Goal: Transaction & Acquisition: Book appointment/travel/reservation

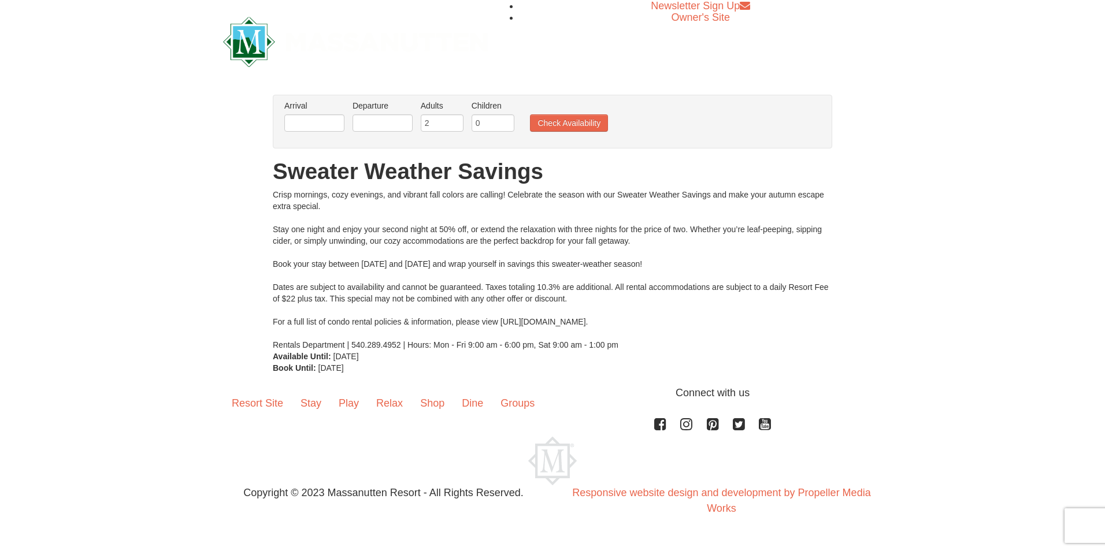
click at [347, 121] on li "Arrival Please format dates MM/DD/YYYY Please format dates MM/DD/YYYY" at bounding box center [315, 119] width 66 height 38
click at [325, 122] on input "text" at bounding box center [314, 122] width 60 height 17
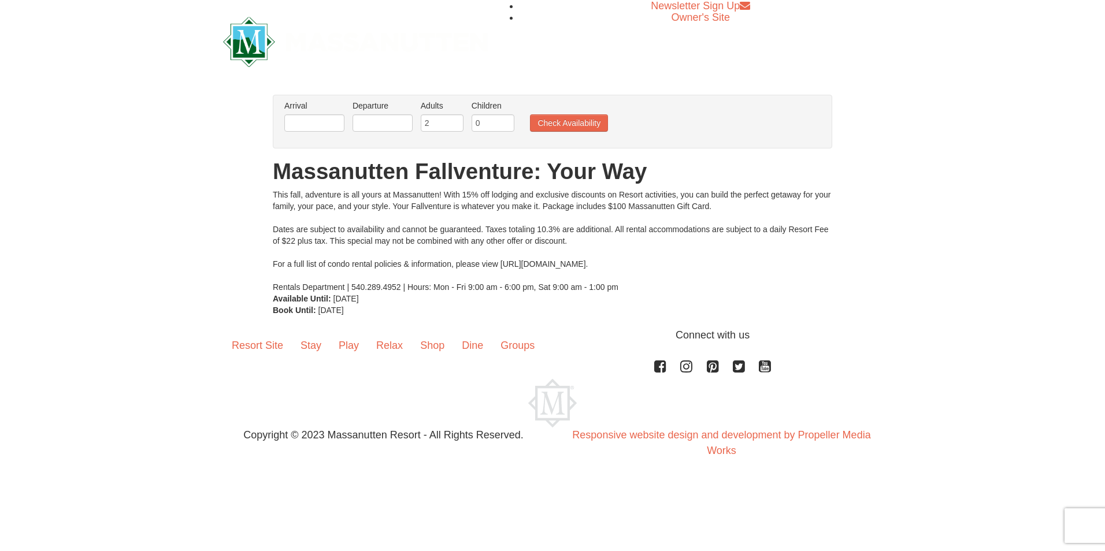
click at [349, 125] on ul "Arrival Please format dates MM/DD/YYYY Please format dates MM/DD/YYYY Departure…" at bounding box center [547, 119] width 530 height 38
click at [334, 124] on input "text" at bounding box center [314, 122] width 60 height 17
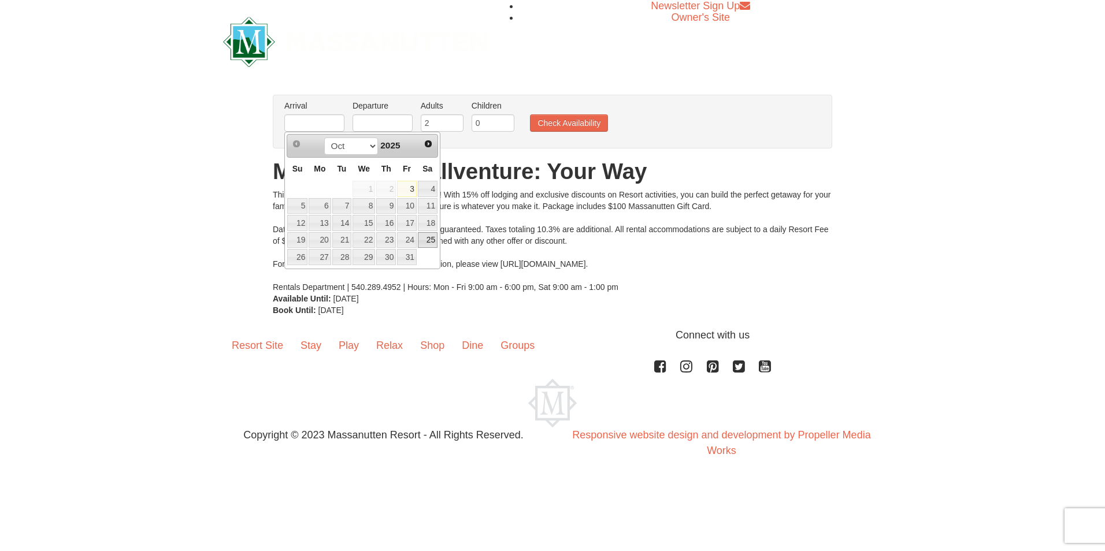
click at [427, 239] on link "25" at bounding box center [428, 240] width 20 height 16
type input "[DATE]"
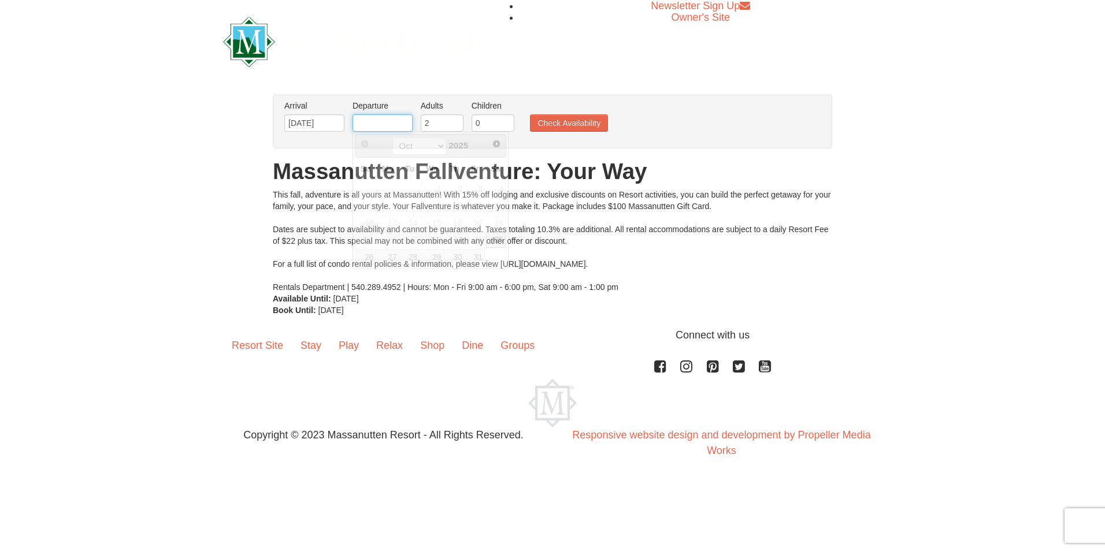
click at [388, 120] on input "text" at bounding box center [383, 122] width 60 height 17
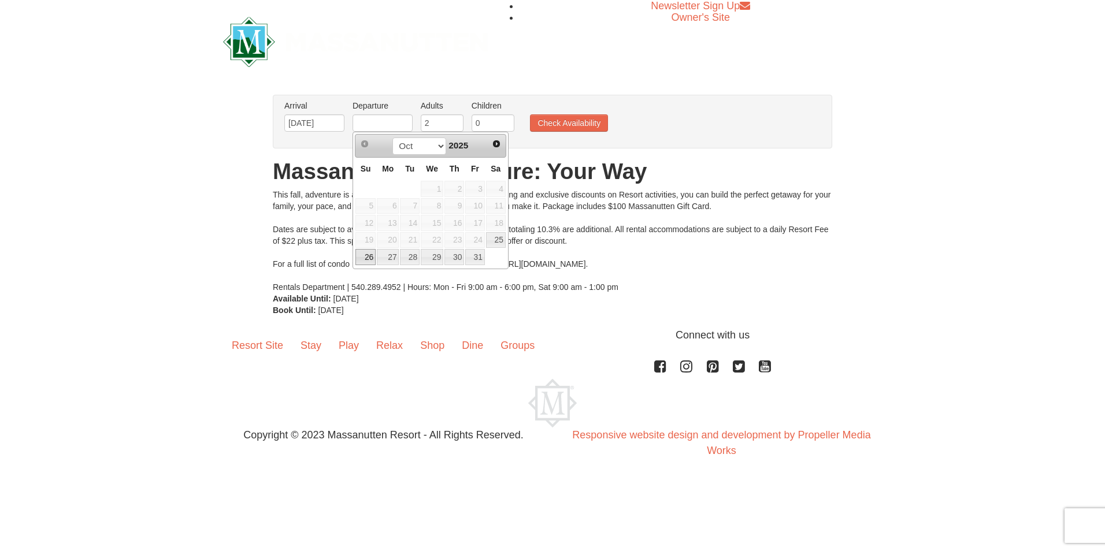
click at [367, 254] on link "26" at bounding box center [365, 257] width 20 height 16
type input "[DATE]"
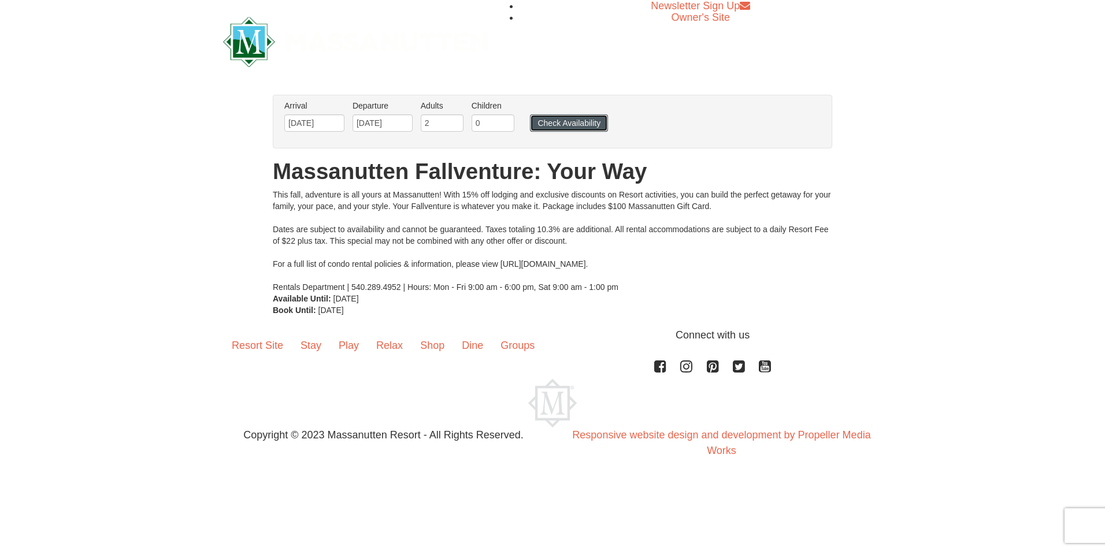
click at [551, 127] on button "Check Availability" at bounding box center [569, 122] width 78 height 17
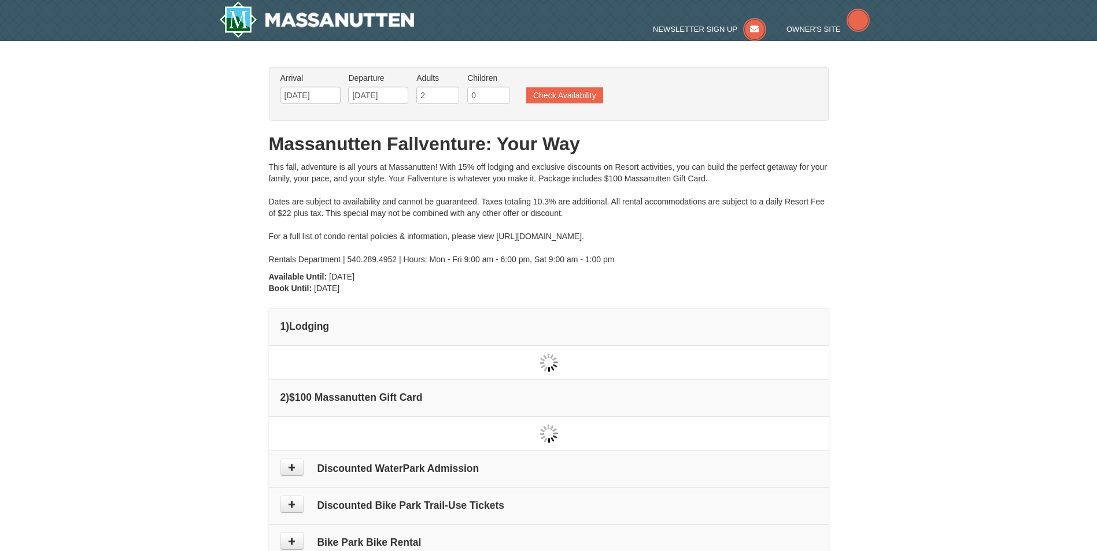
type input "[DATE]"
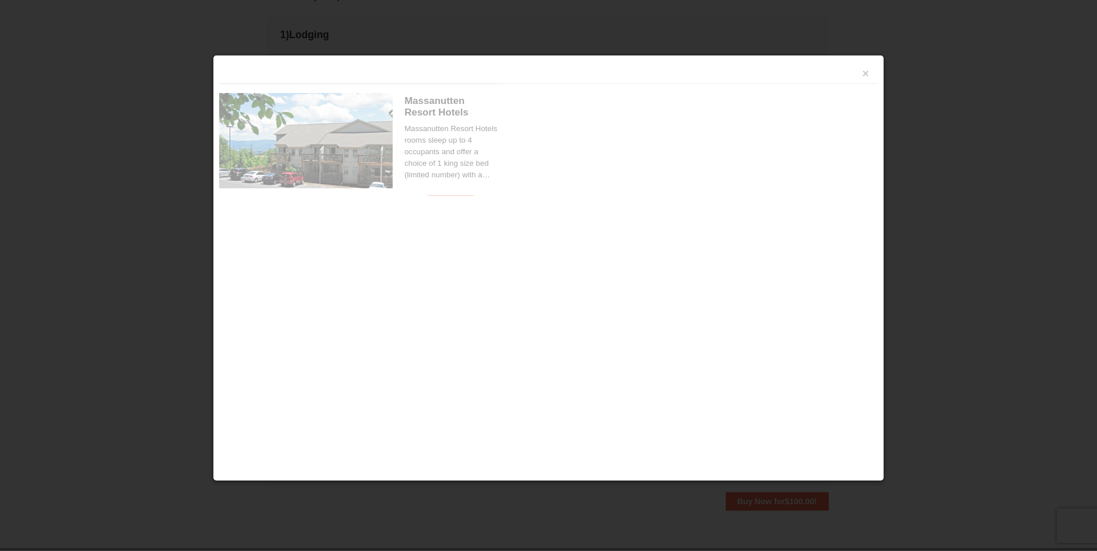
scroll to position [354, 0]
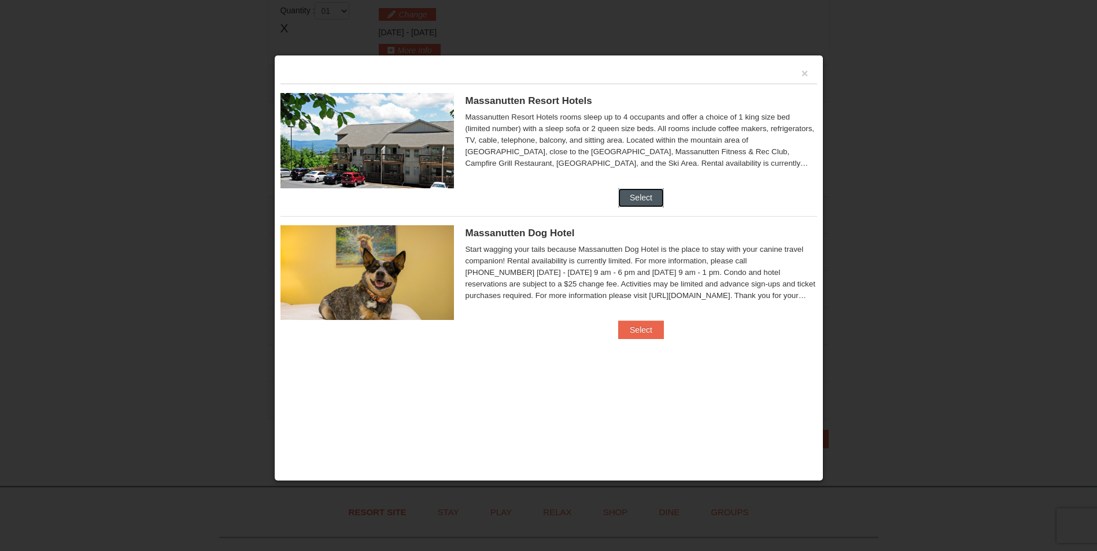
click at [630, 207] on button "Select" at bounding box center [641, 197] width 46 height 18
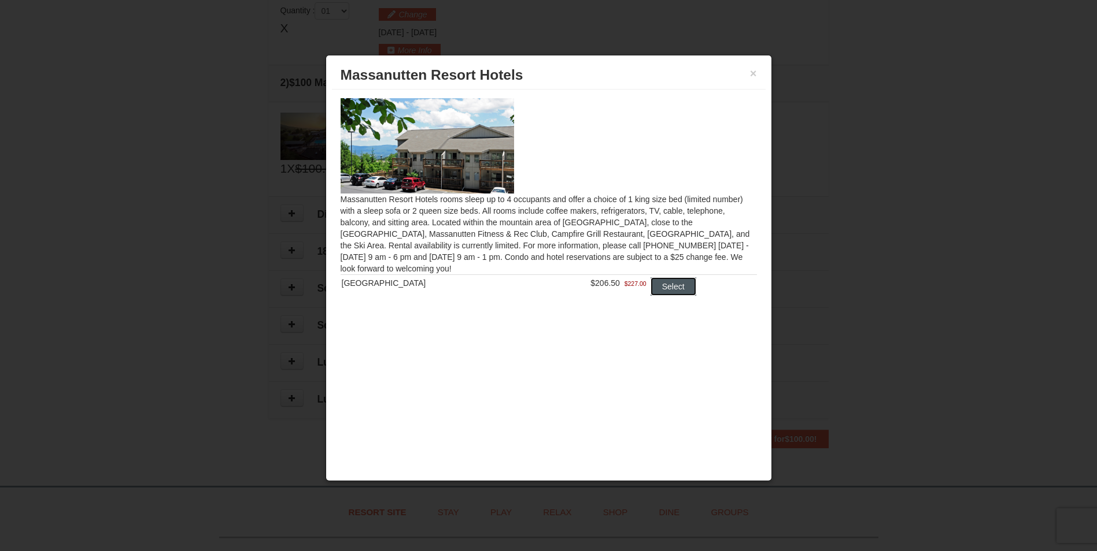
click at [672, 284] on button "Select" at bounding box center [673, 286] width 46 height 18
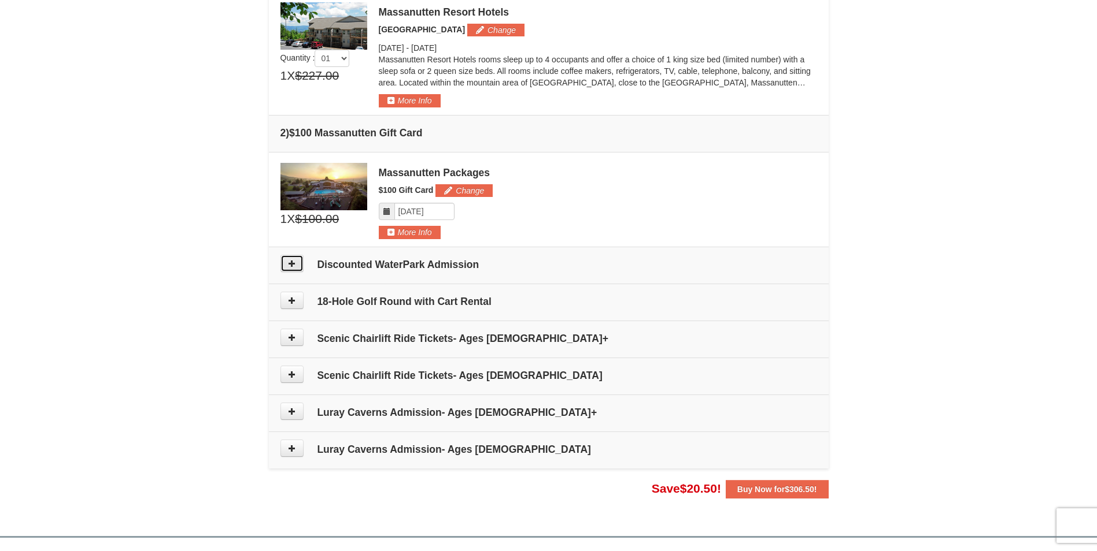
click at [290, 266] on icon at bounding box center [292, 264] width 8 height 8
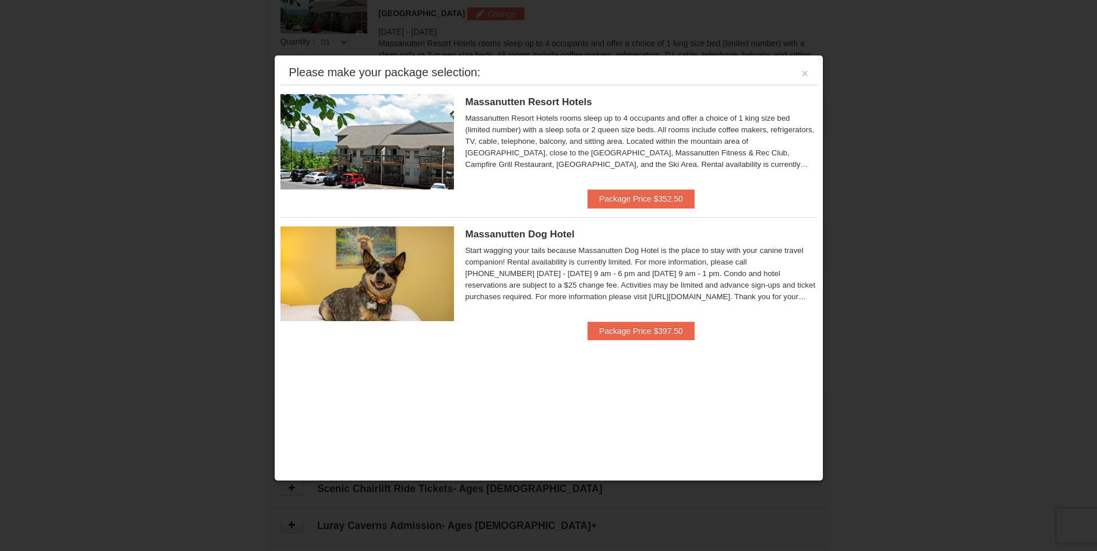
scroll to position [356, 0]
click at [806, 74] on button "×" at bounding box center [804, 74] width 7 height 12
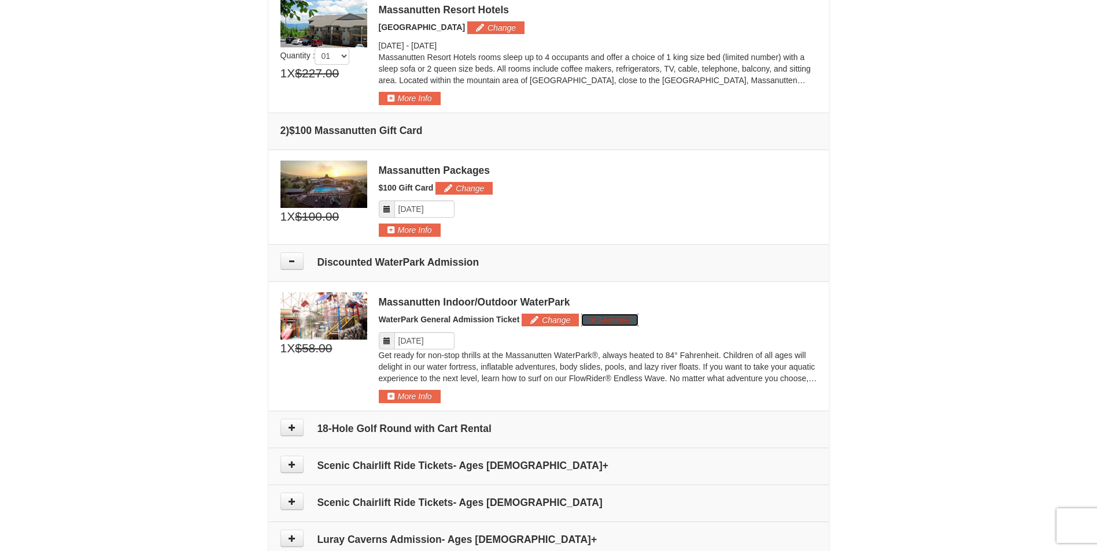
click at [628, 320] on button "Remove" at bounding box center [609, 320] width 57 height 13
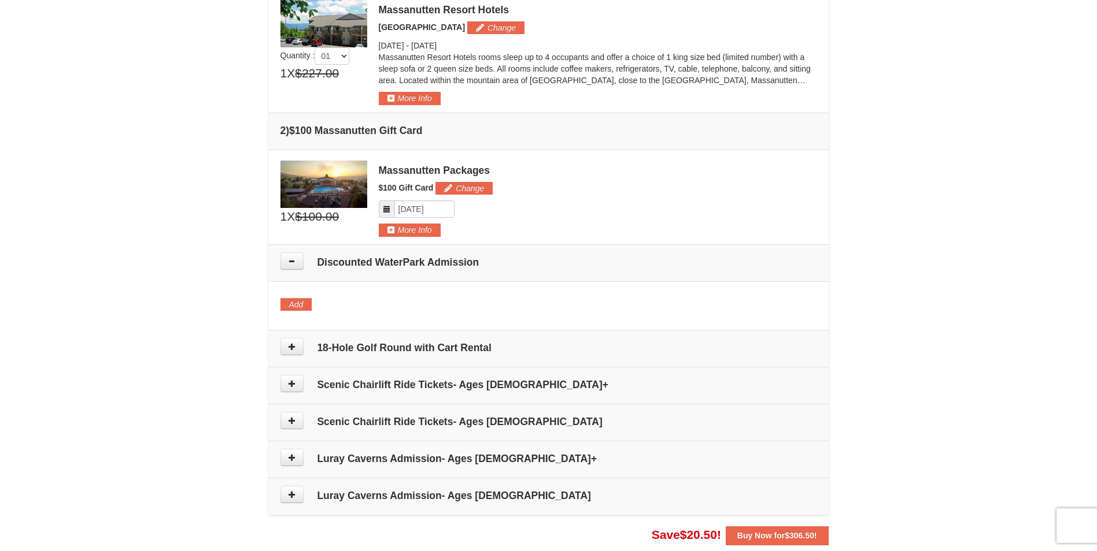
click at [509, 342] on td "18-Hole Golf Round with Cart Rental" at bounding box center [549, 349] width 560 height 37
click at [473, 351] on h4 "18-Hole Golf Round with Cart Rental" at bounding box center [548, 348] width 536 height 12
click at [337, 387] on h4 "Scenic Chairlift Ride Tickets- Ages [DEMOGRAPHIC_DATA]+" at bounding box center [548, 385] width 536 height 12
click at [324, 385] on h4 "Scenic Chairlift Ride Tickets- Ages [DEMOGRAPHIC_DATA]+" at bounding box center [548, 385] width 536 height 12
click at [294, 385] on icon at bounding box center [292, 384] width 8 height 8
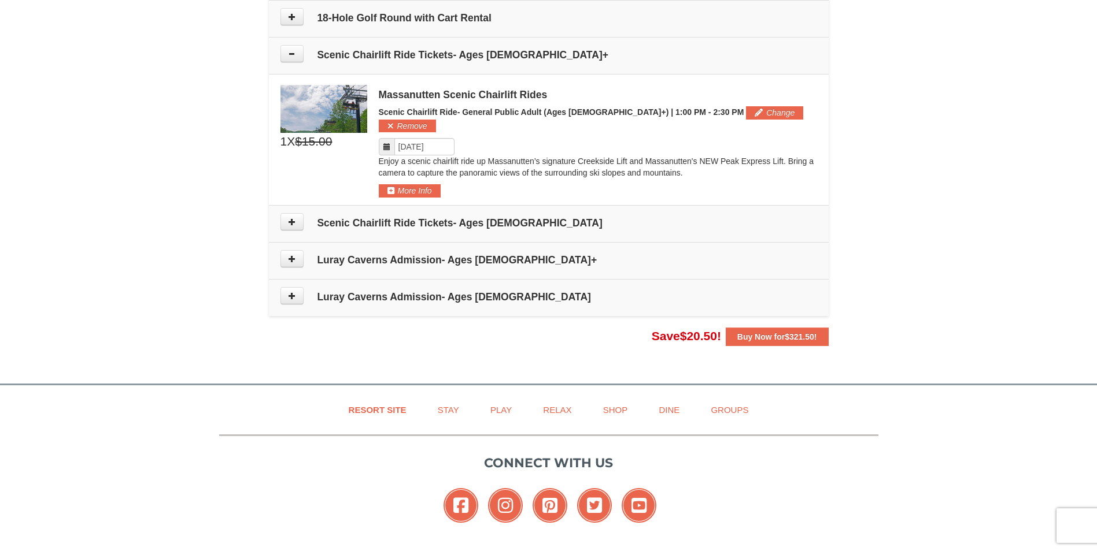
scroll to position [666, 0]
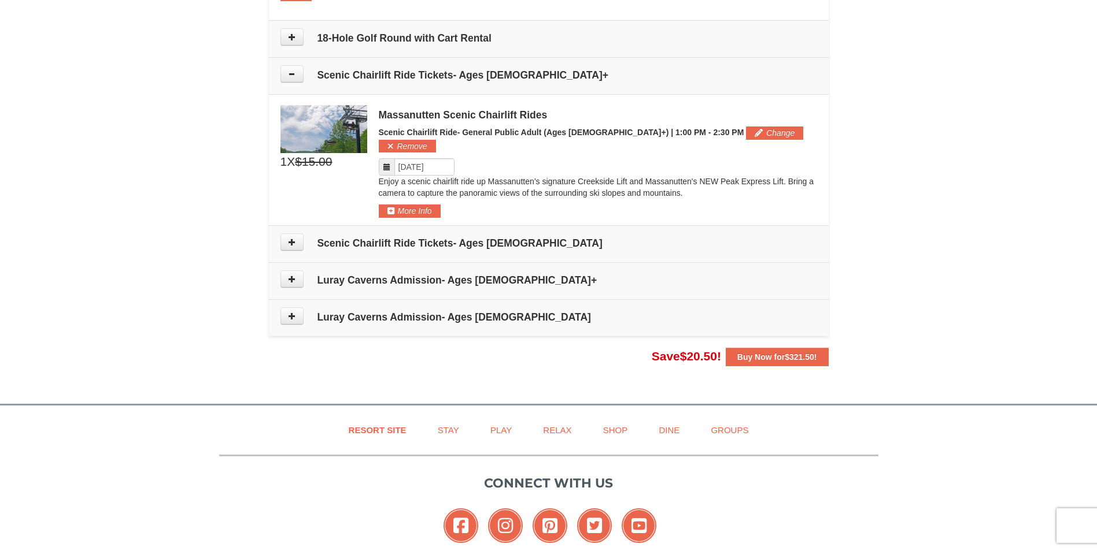
click at [325, 275] on h4 "Luray Caverns Admission- Ages [DEMOGRAPHIC_DATA]+" at bounding box center [548, 281] width 536 height 12
drag, startPoint x: 325, startPoint y: 270, endPoint x: 275, endPoint y: 265, distance: 49.9
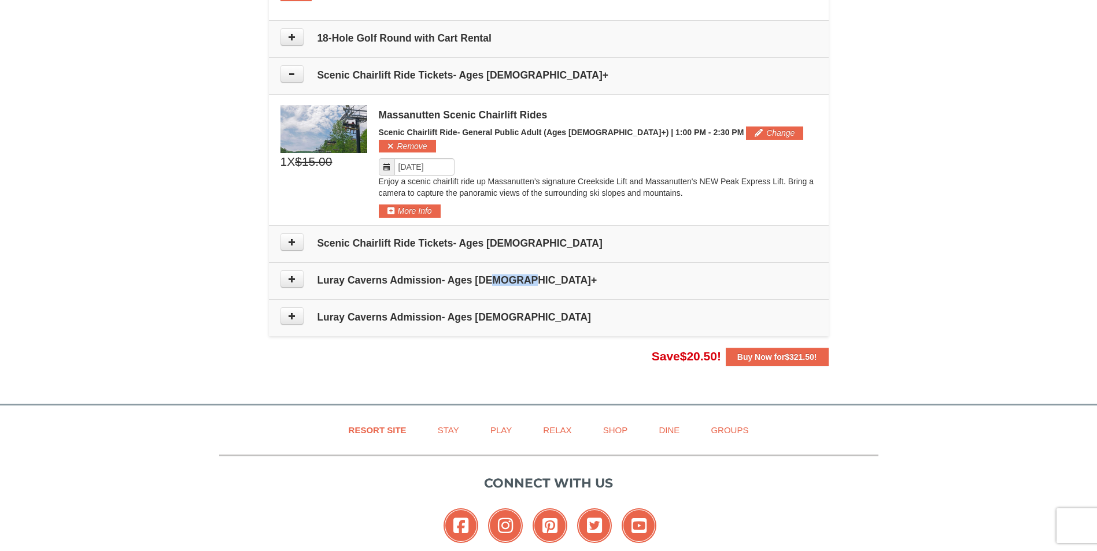
click at [275, 265] on td "Luray Caverns Admission- Ages [DEMOGRAPHIC_DATA]+" at bounding box center [549, 280] width 560 height 37
click at [287, 271] on button at bounding box center [291, 279] width 23 height 17
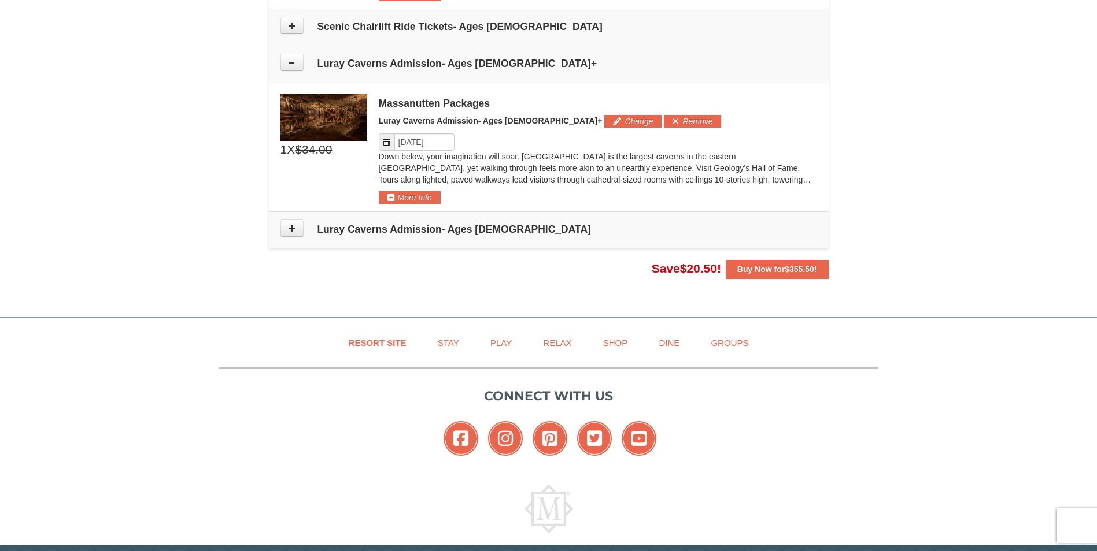
scroll to position [912, 0]
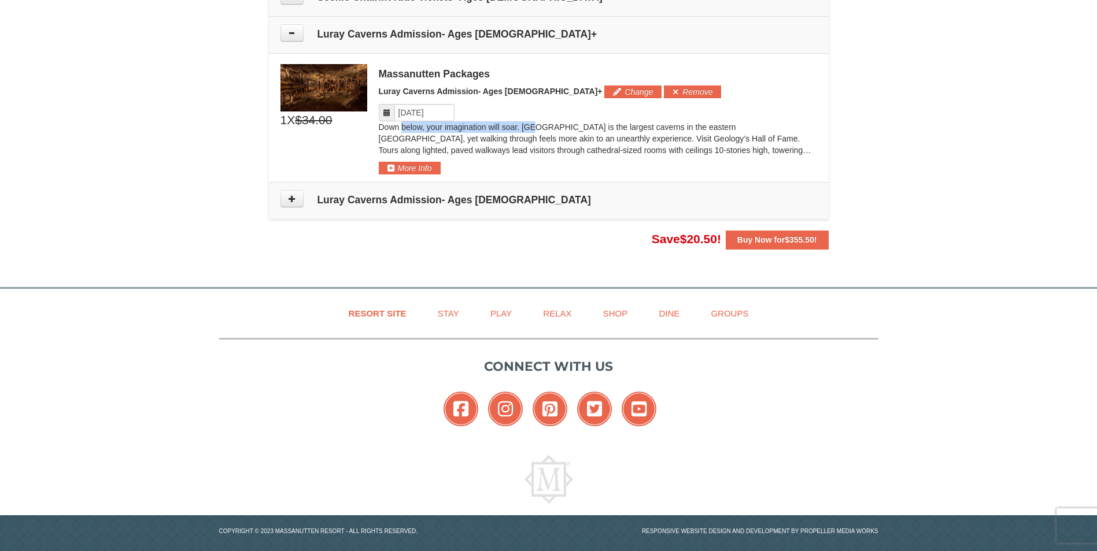
drag, startPoint x: 402, startPoint y: 117, endPoint x: 535, endPoint y: 118, distance: 132.9
click at [535, 121] on p "Down below, your imagination will soar. [GEOGRAPHIC_DATA] is the largest cavern…" at bounding box center [598, 138] width 438 height 35
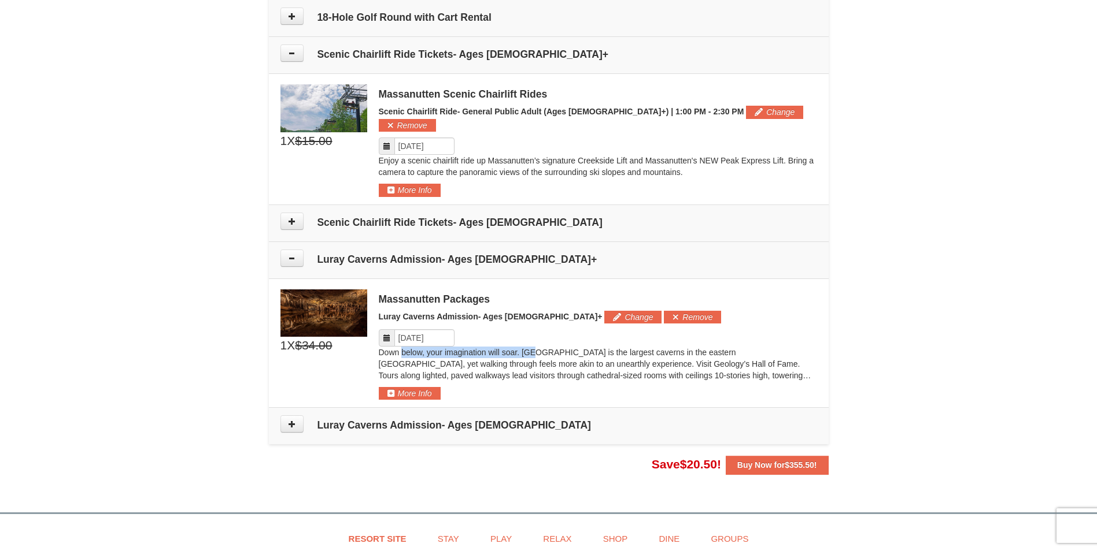
scroll to position [681, 0]
